Goal: Navigation & Orientation: Find specific page/section

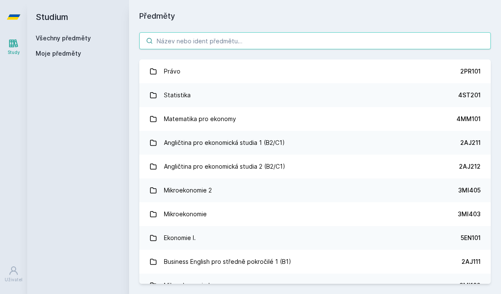
click at [350, 42] on input "search" at bounding box center [315, 40] width 352 height 17
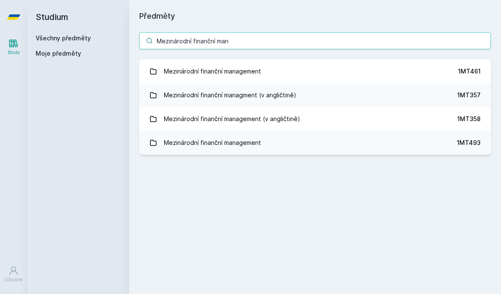
type input "Mezinárodní finanční man"
click at [440, 66] on link "Mezinárodní finanční management 1MT461" at bounding box center [315, 71] width 352 height 24
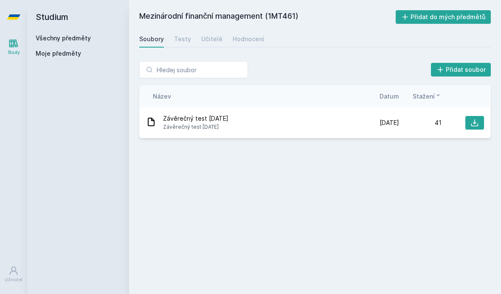
click at [183, 42] on div "Testy" at bounding box center [182, 39] width 17 height 8
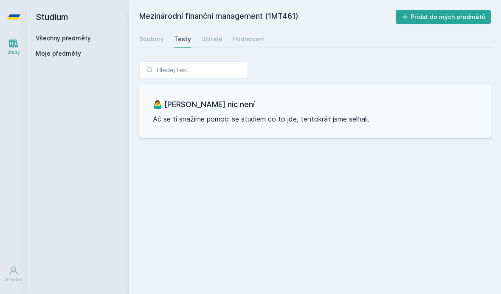
click at [214, 39] on div "Učitelé" at bounding box center [211, 39] width 21 height 8
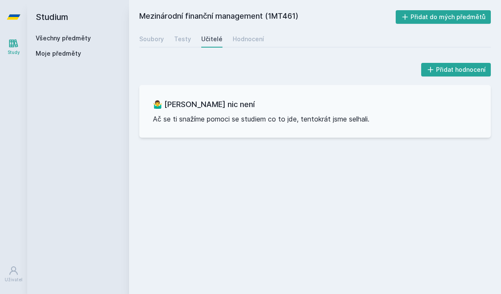
click at [253, 46] on link "Hodnocení" at bounding box center [248, 39] width 31 height 17
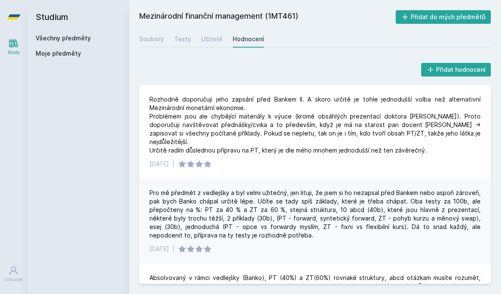
click at [215, 34] on link "Učitelé" at bounding box center [211, 39] width 21 height 17
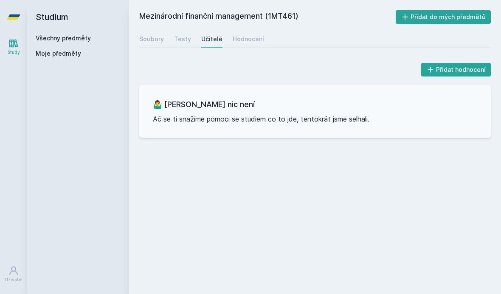
click at [180, 41] on div "Testy" at bounding box center [182, 39] width 17 height 8
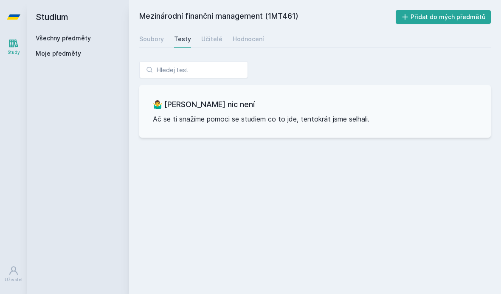
click at [161, 41] on div "Soubory" at bounding box center [151, 39] width 25 height 8
